Goal: Navigation & Orientation: Find specific page/section

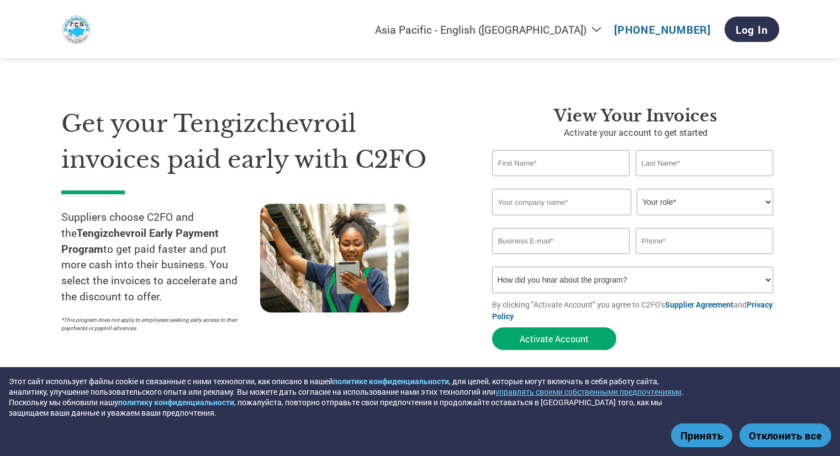
select select "en-AU"
click at [77, 34] on img at bounding box center [76, 29] width 30 height 30
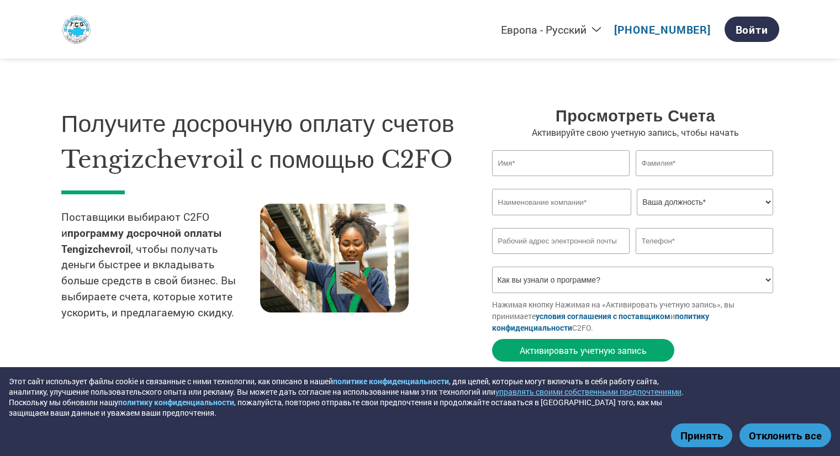
select select "ru-RU"
click at [77, 34] on img at bounding box center [76, 29] width 30 height 30
select select "ru-RU"
click at [77, 34] on img at bounding box center [76, 29] width 30 height 30
click at [793, 434] on button "Отклонить все" at bounding box center [786, 436] width 92 height 24
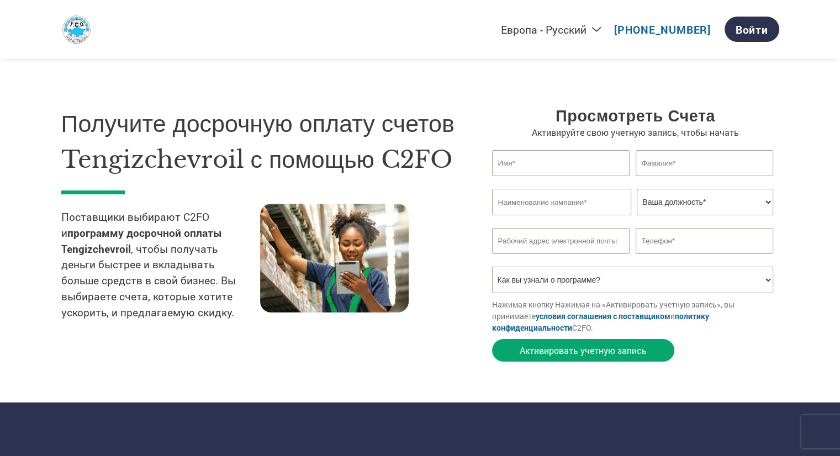
click at [602, 27] on select "Americas - English Américas - Español Américas - Português Amériques - Français…" at bounding box center [481, 30] width 256 height 14
click at [428, 23] on select "Americas - English Américas - Español Américas - Português Amériques - Français…" at bounding box center [481, 30] width 256 height 14
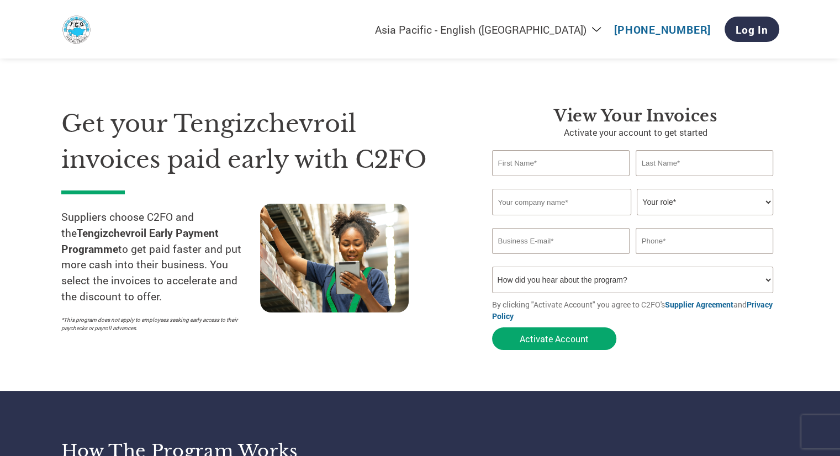
click at [603, 31] on select "Americas - English Américas - Español Américas - Português Amériques - Français…" at bounding box center [481, 30] width 256 height 14
click at [438, 23] on select "Americas - English Américas - Español Américas - Português Amériques - Français…" at bounding box center [481, 30] width 256 height 14
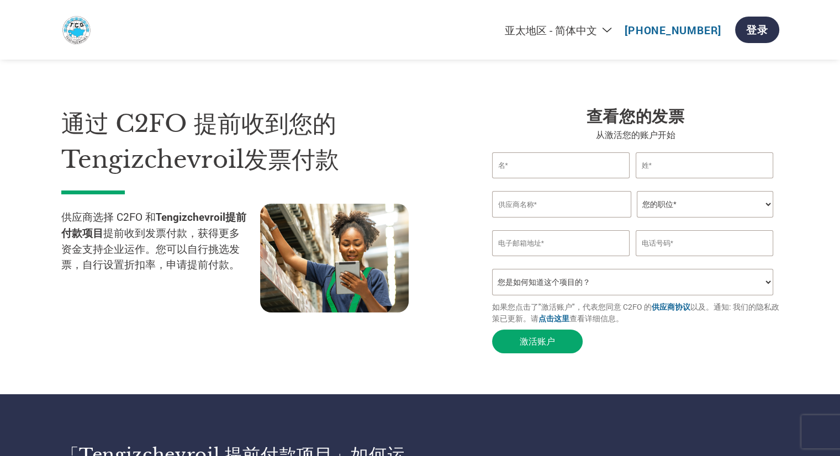
click at [612, 28] on select "Americas - English Américas - Español Américas - Português Amériques - Français…" at bounding box center [492, 30] width 256 height 14
click at [438, 23] on select "Americas - English Américas - Español Américas - Português Amériques - Français…" at bounding box center [492, 30] width 256 height 14
click at [611, 27] on select "Americas - English Américas - Español Américas - Português Amériques - Français…" at bounding box center [492, 30] width 256 height 14
click at [438, 23] on select "Americas - English Américas - Español Américas - Português Amériques - Français…" at bounding box center [492, 30] width 256 height 14
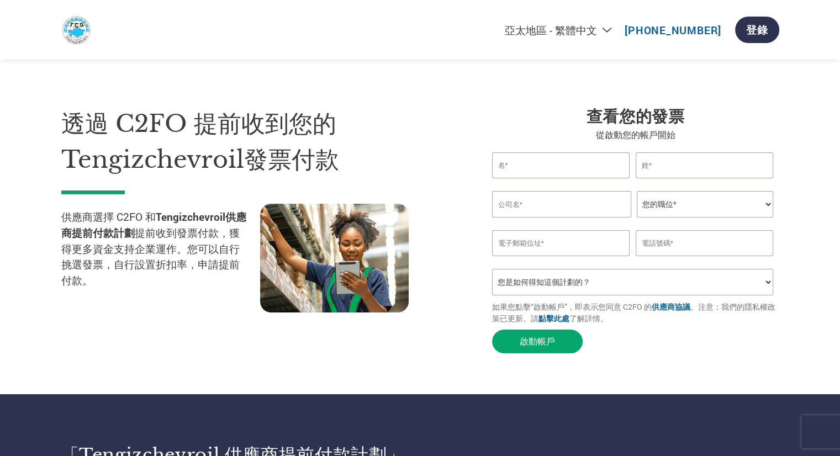
click at [612, 30] on select "Americas - English Américas - Español Américas - Português Amériques - Français…" at bounding box center [492, 30] width 256 height 14
select select "en-GB"
click at [428, 23] on select "Americas - English Américas - Español Américas - Português Amériques - Français…" at bounding box center [492, 30] width 256 height 14
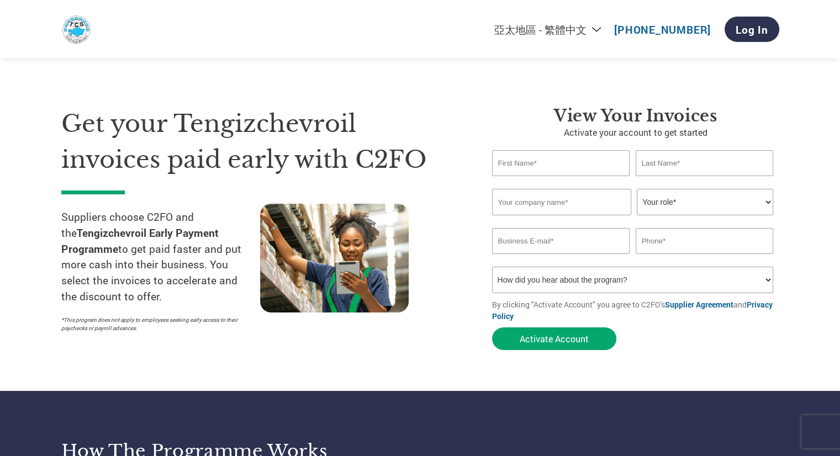
click at [743, 282] on select "How did you hear about the program? Received a letter Email Social Media Online…" at bounding box center [633, 280] width 282 height 27
